Goal: Task Accomplishment & Management: Manage account settings

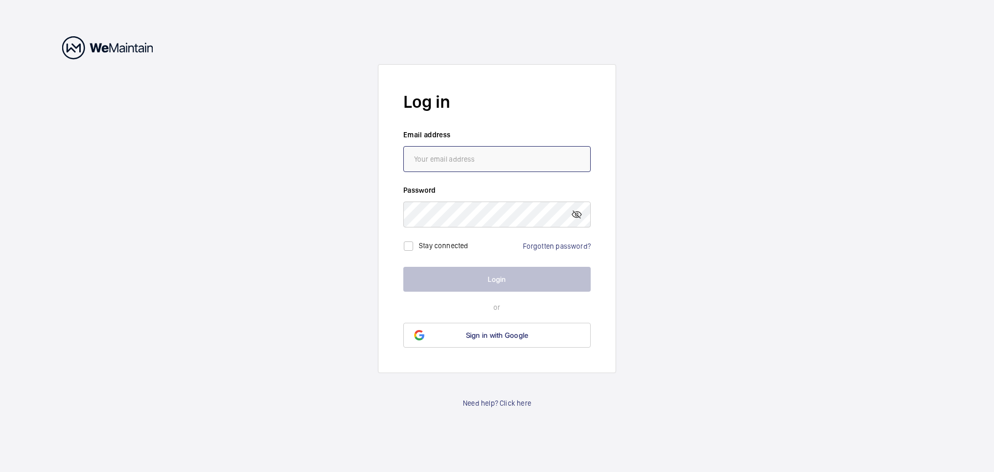
click at [463, 165] on input "email" at bounding box center [496, 159] width 187 height 26
click at [467, 160] on input "email" at bounding box center [496, 159] width 187 height 26
click at [518, 160] on input "[DOMAIN_NAME]" at bounding box center [496, 159] width 187 height 26
click at [515, 160] on input "[DOMAIN_NAME]" at bounding box center [496, 159] width 187 height 26
drag, startPoint x: 480, startPoint y: 159, endPoint x: 505, endPoint y: 183, distance: 34.4
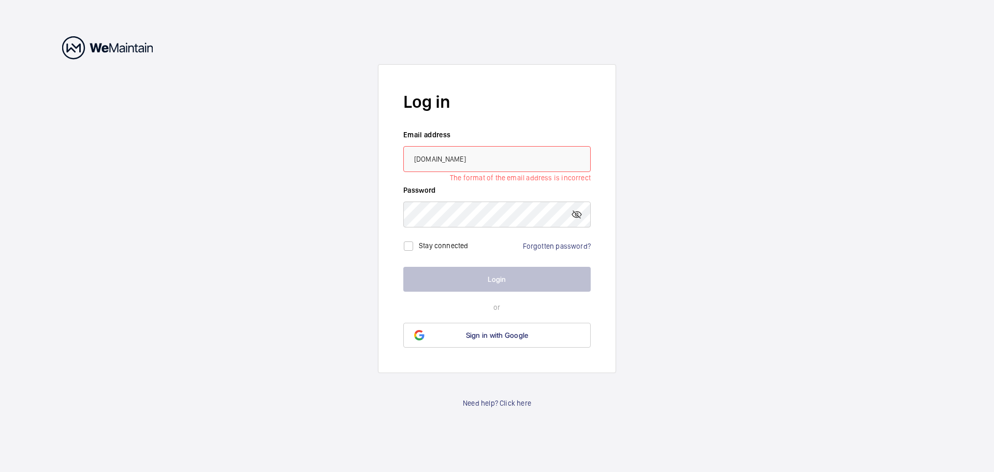
click at [480, 160] on input "[DOMAIN_NAME]" at bounding box center [496, 159] width 187 height 26
click at [495, 159] on input "[DOMAIN_NAME]" at bounding box center [496, 159] width 187 height 26
type input "[EMAIL_ADDRESS][DOMAIN_NAME]"
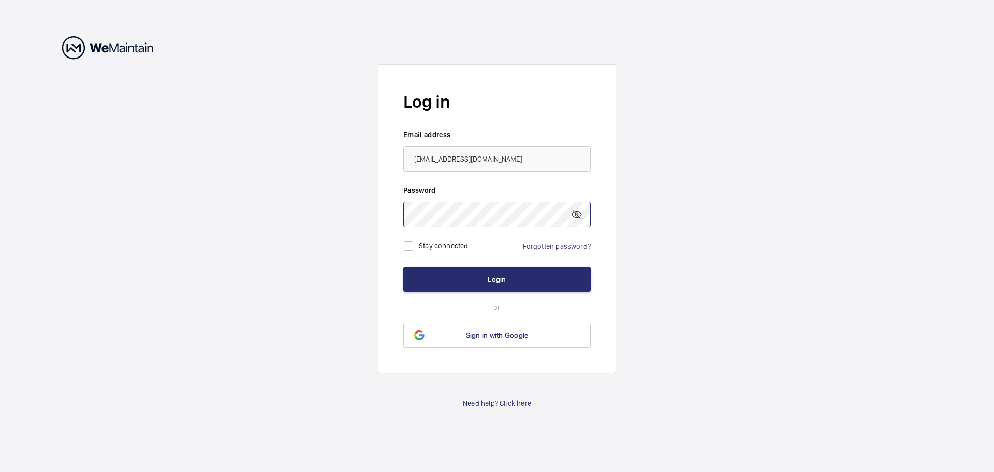
click at [403, 267] on button "Login" at bounding box center [496, 279] width 187 height 25
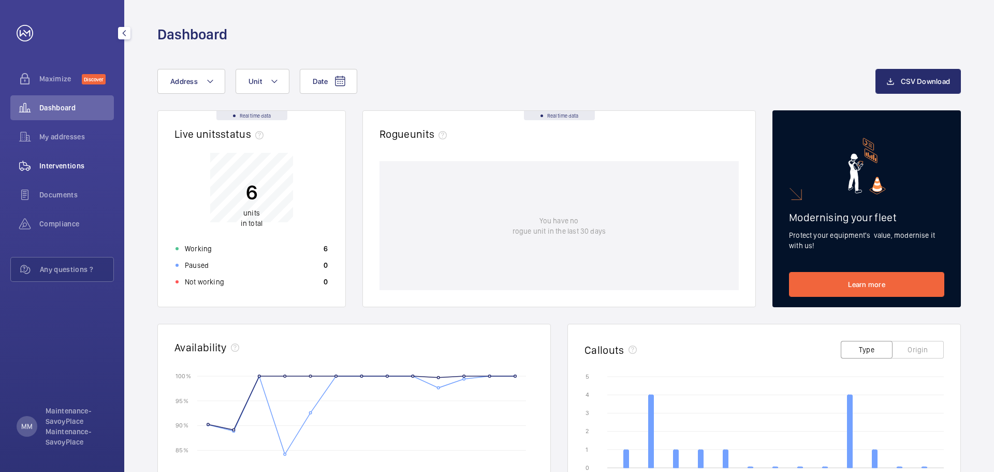
click at [81, 166] on span "Interventions" at bounding box center [76, 165] width 75 height 10
